Goal: Transaction & Acquisition: Purchase product/service

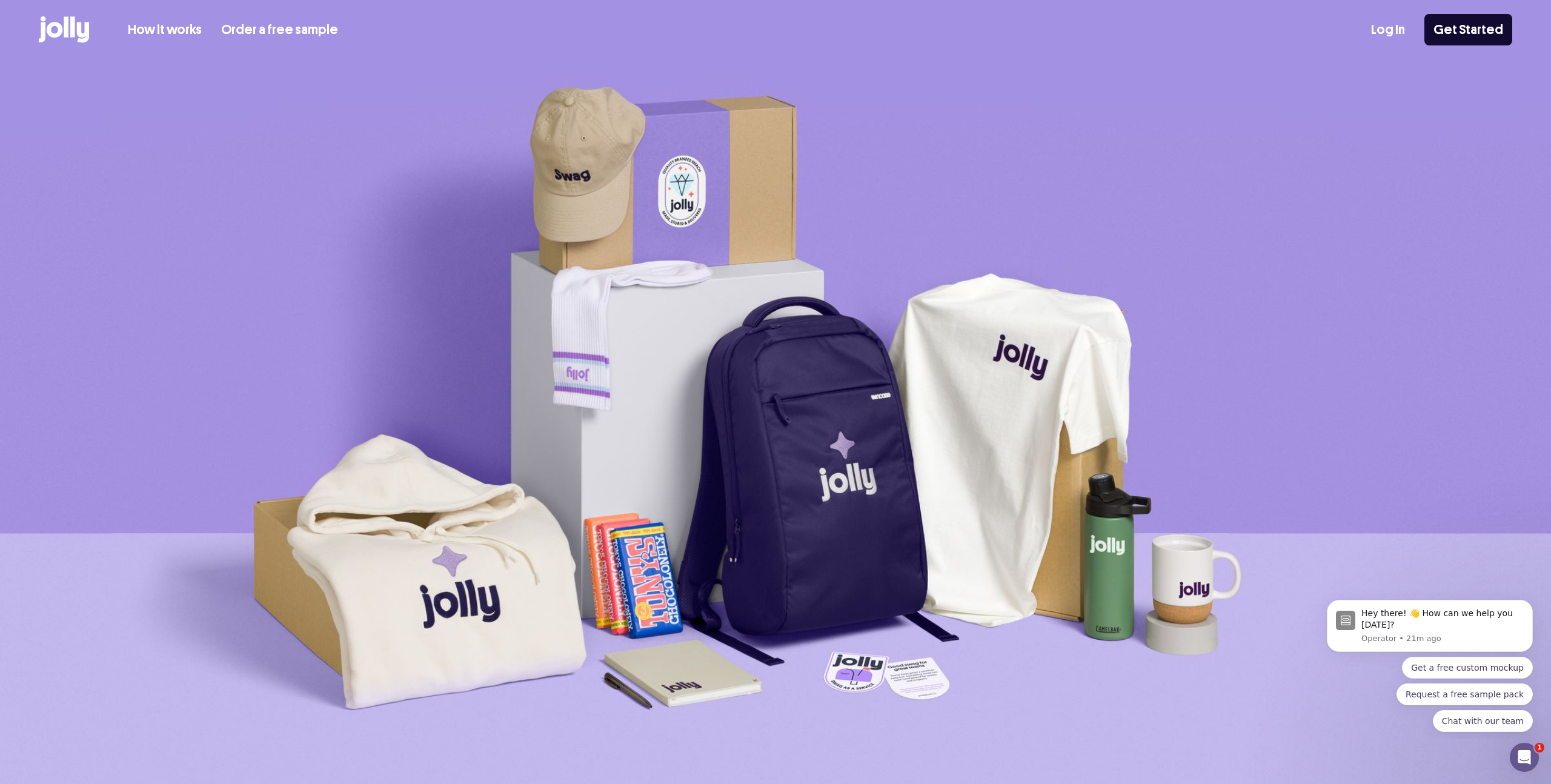
click at [68, 24] on icon at bounding box center [66, 27] width 5 height 21
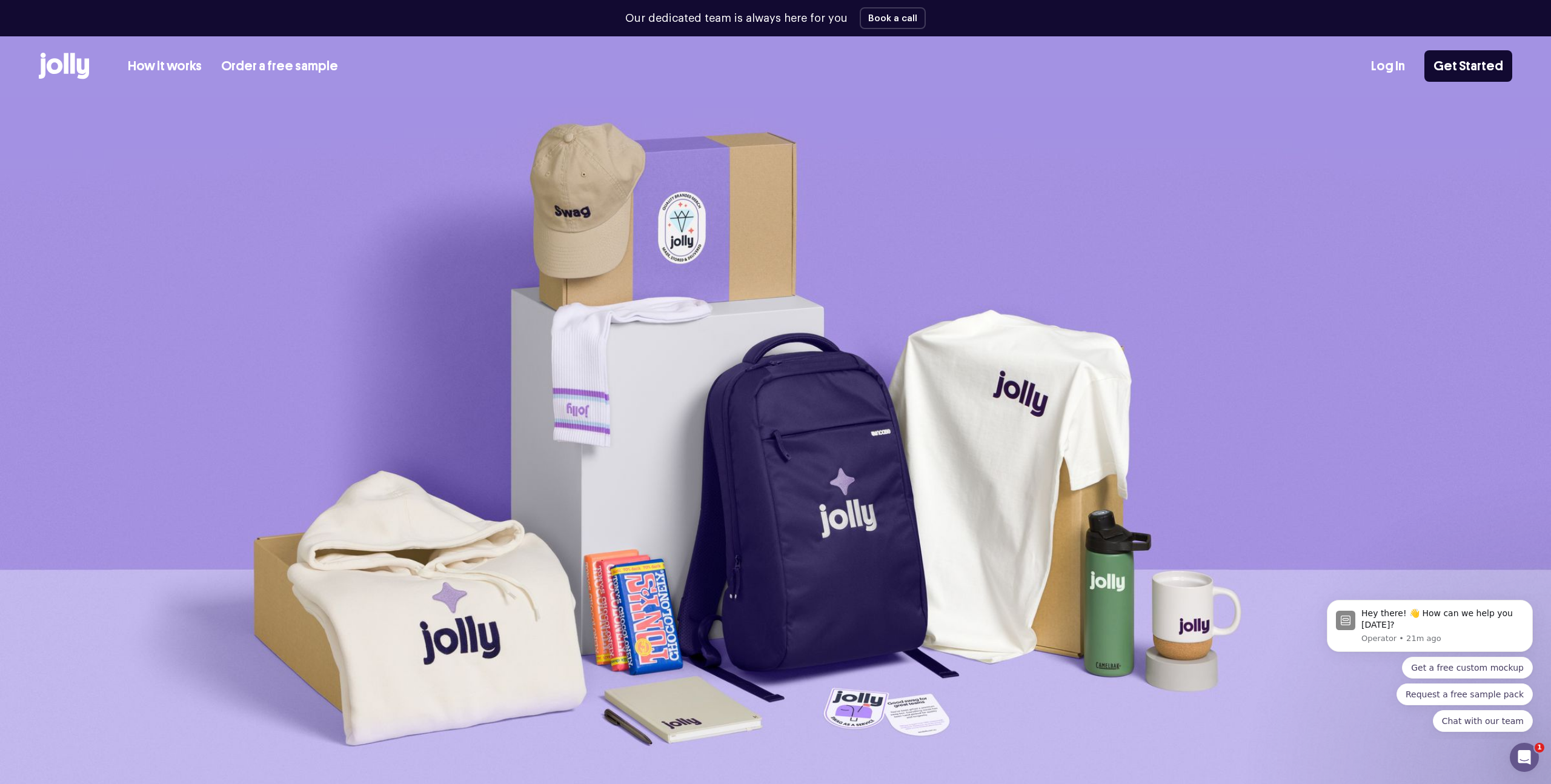
click at [164, 58] on link "How it works" at bounding box center [164, 66] width 74 height 20
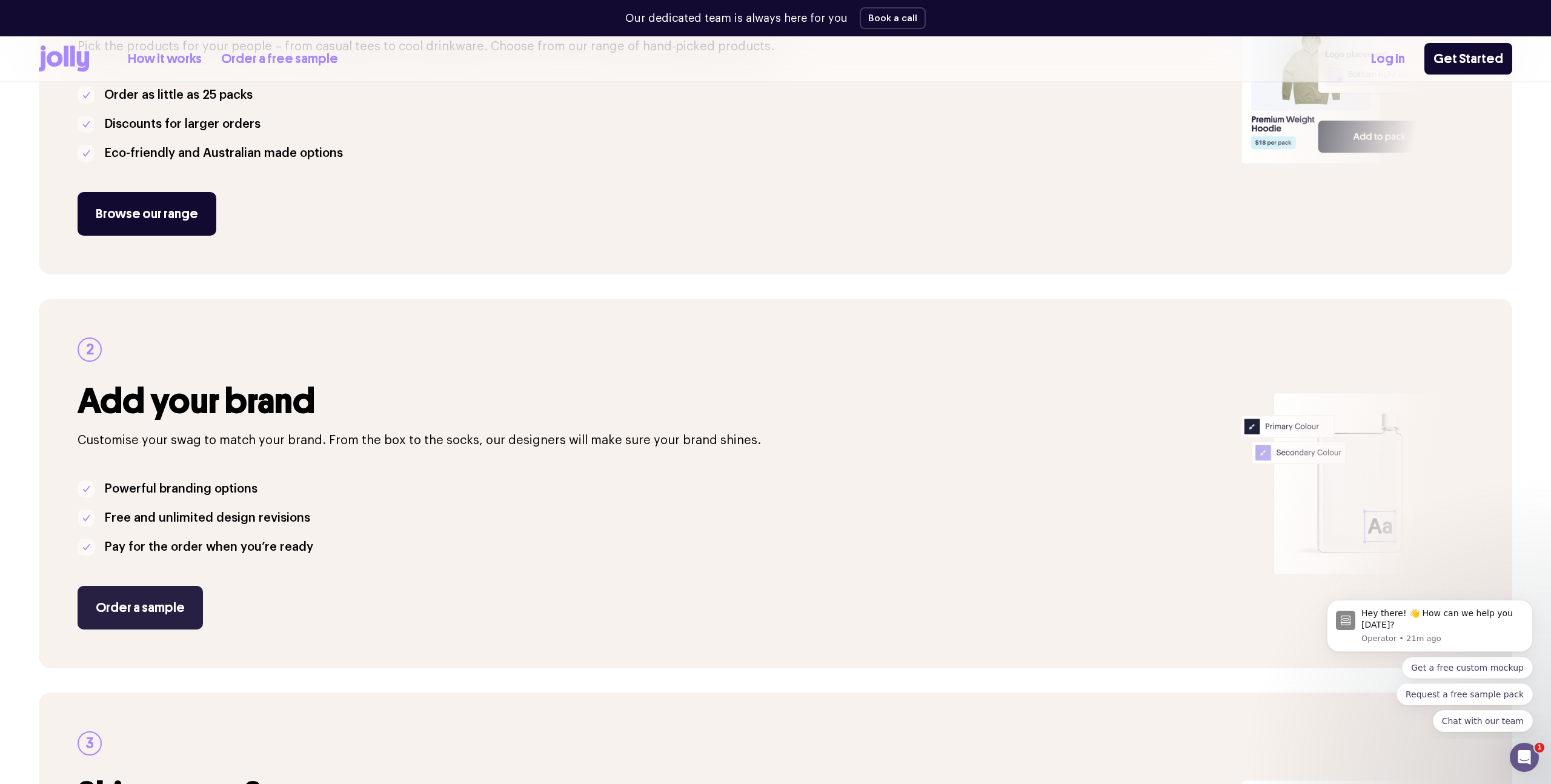
scroll to position [265, 0]
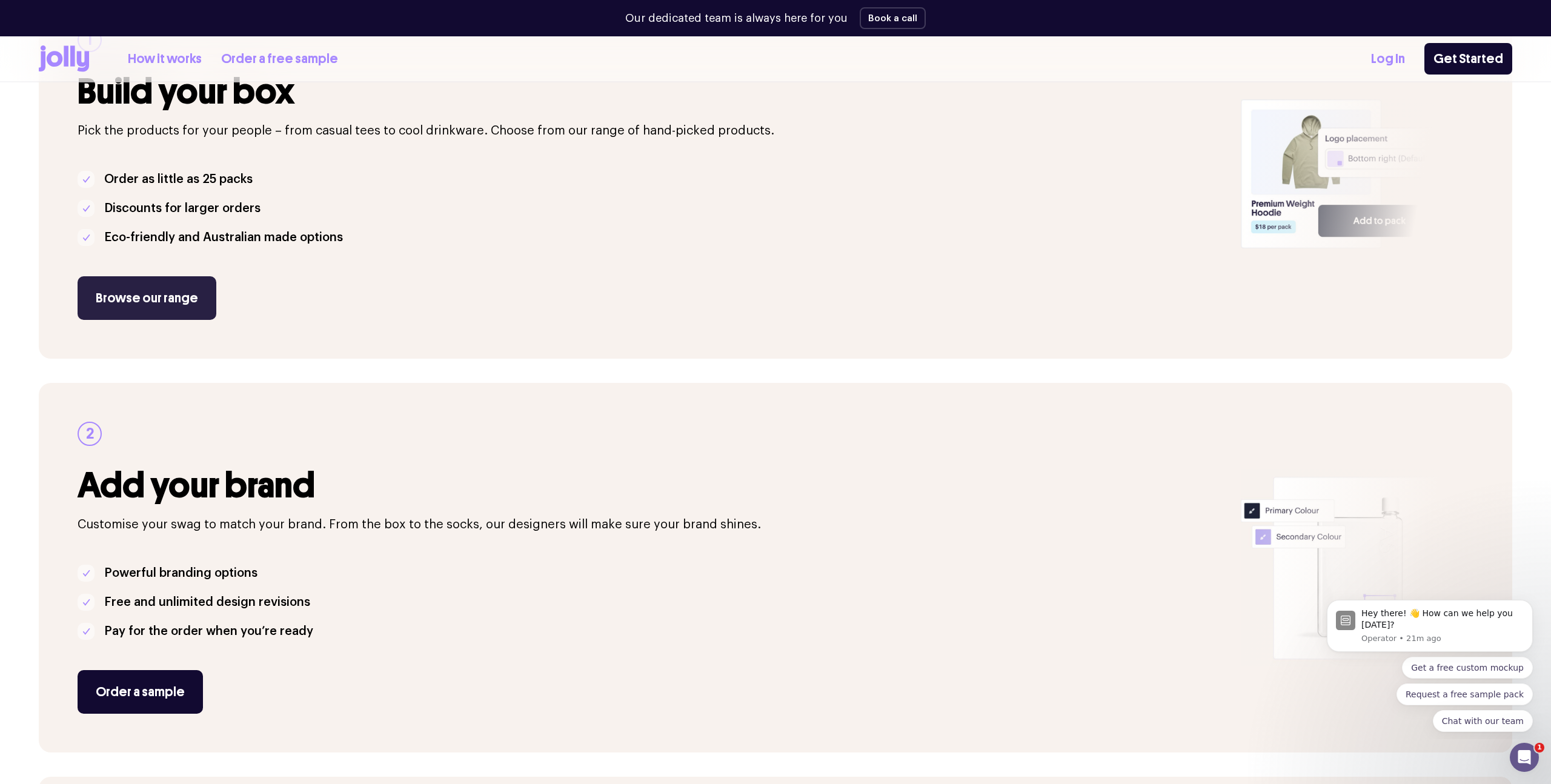
click at [166, 290] on link "Browse our range" at bounding box center [147, 297] width 138 height 43
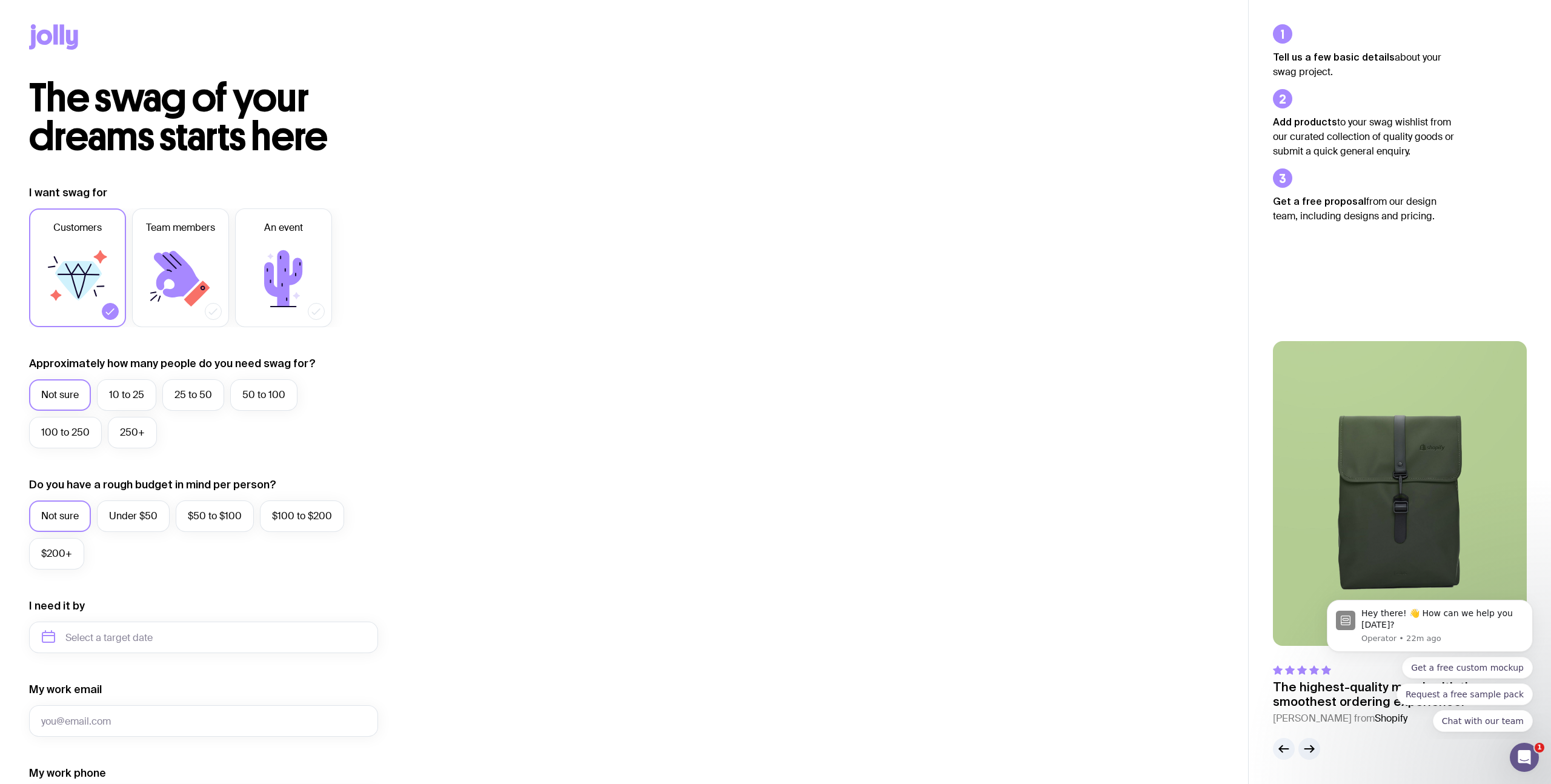
click at [56, 45] on icon at bounding box center [53, 37] width 49 height 25
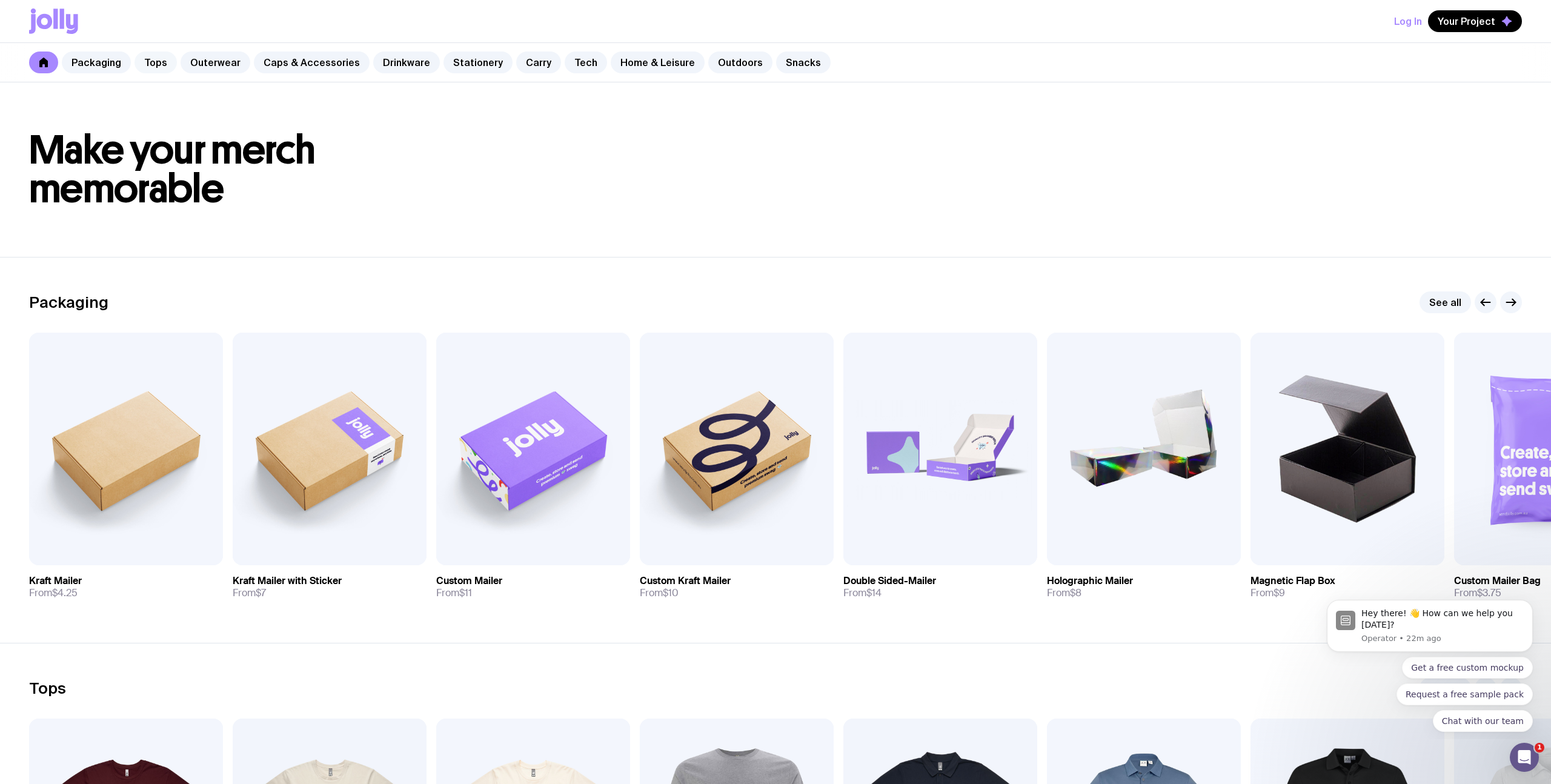
click at [135, 64] on link "Tops" at bounding box center [156, 62] width 43 height 22
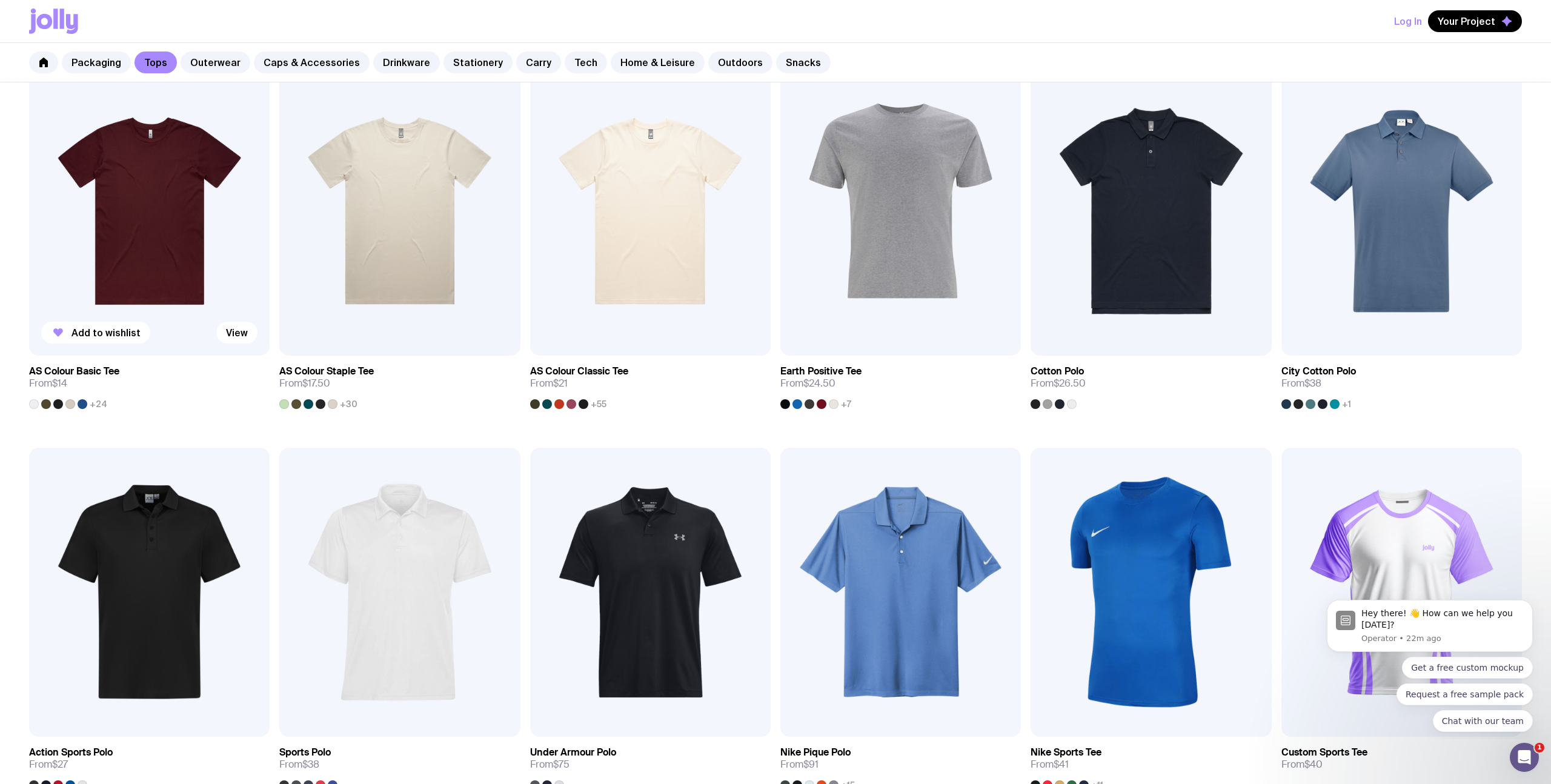
scroll to position [249, 0]
click at [618, 249] on img at bounding box center [650, 211] width 240 height 289
